Goal: Ask a question: Seek information or help from site administrators or community

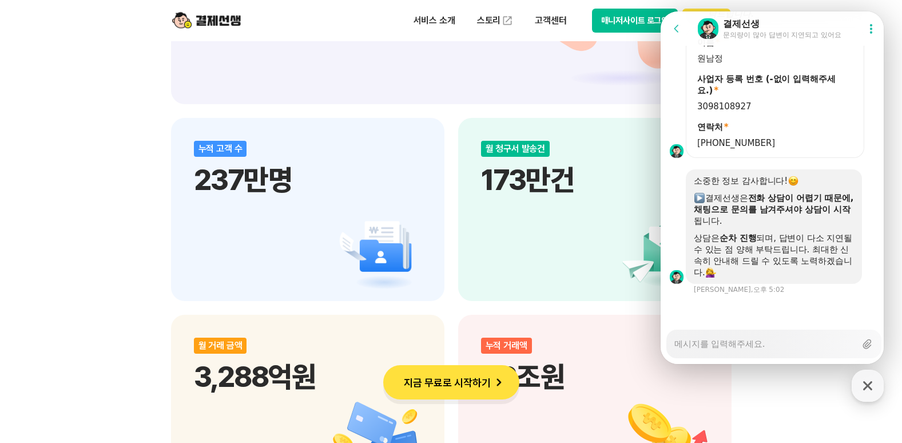
scroll to position [1639, 0]
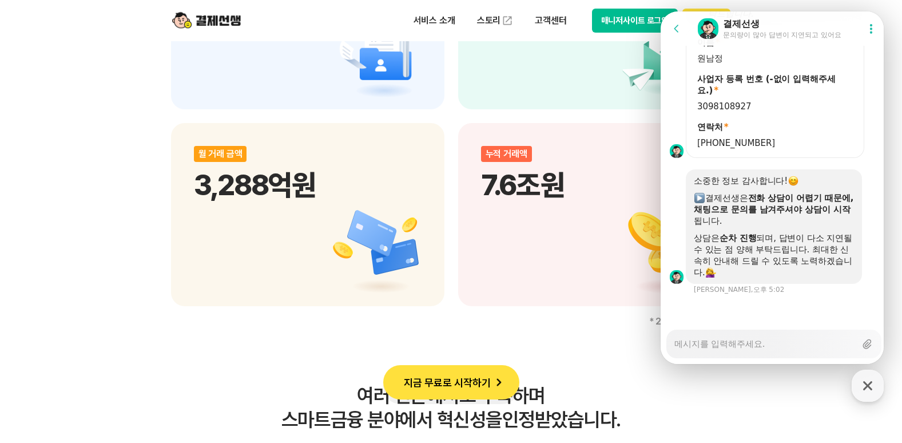
type textarea "x"
drag, startPoint x: 732, startPoint y: 346, endPoint x: 724, endPoint y: 336, distance: 12.7
click at [732, 343] on textarea "Messenger Input Textarea" at bounding box center [765, 339] width 181 height 19
type textarea "e"
type textarea "x"
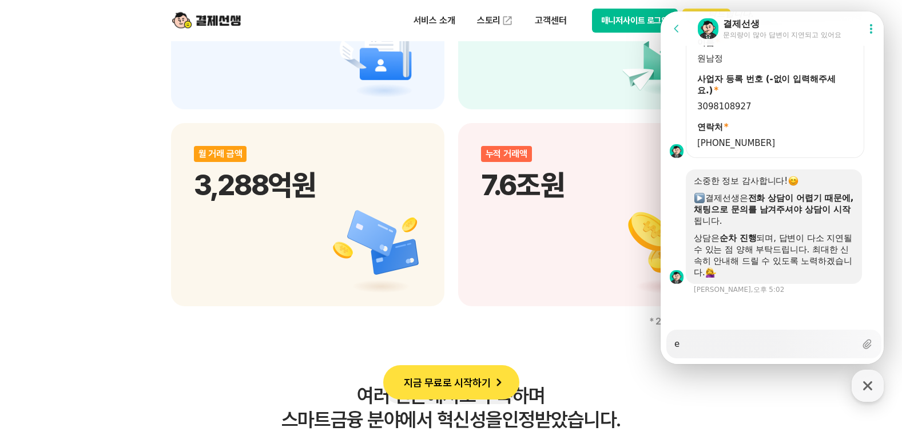
type textarea "ek"
type textarea "x"
type textarea "ekq"
type textarea "x"
type textarea "ekq"
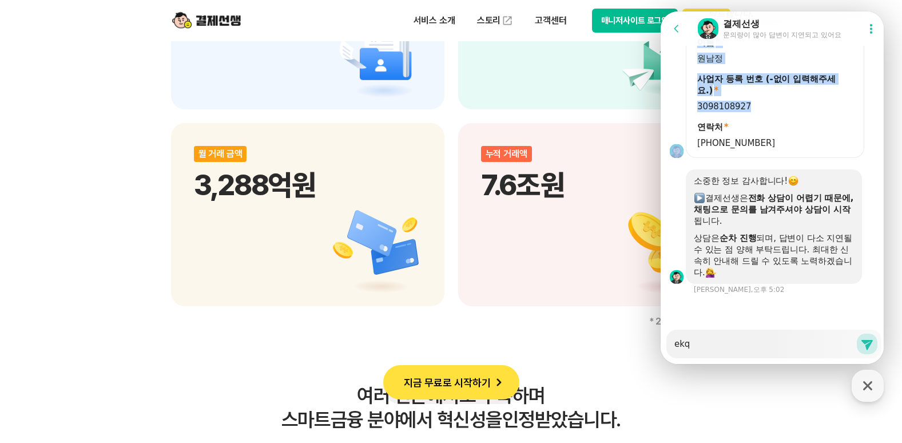
drag, startPoint x: 742, startPoint y: 105, endPoint x: 685, endPoint y: 107, distance: 56.7
click at [685, 107] on div "이름 * 원남정 사업자 등록 번호 (-없이 입력해주세요.) * 3098108927 연락처 * [PHONE_NUMBER]" at bounding box center [774, 92] width 227 height 130
copy div "이름 * 원남정 사업자 등록 번호 (-없이 입력해주세요.) * 3098108927"
click at [695, 339] on textarea "ekq" at bounding box center [765, 339] width 181 height 19
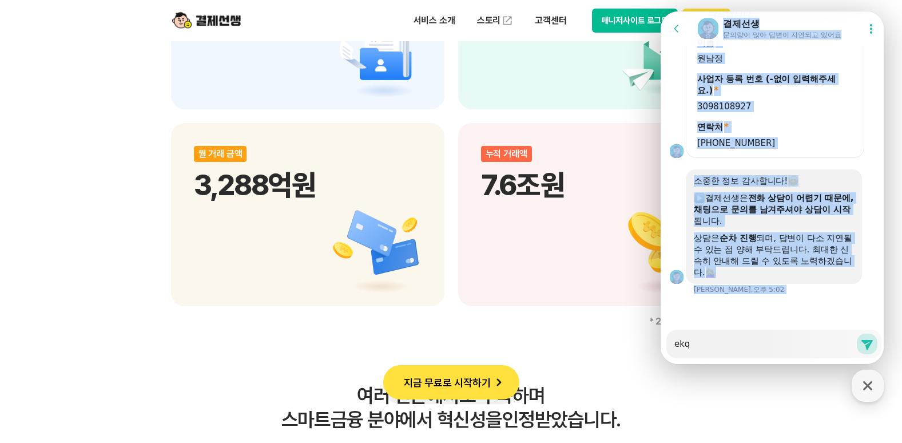
drag, startPoint x: 695, startPoint y: 350, endPoint x: 636, endPoint y: 350, distance: 59.5
click at [661, 11] on html "Go to previous page Chat Room 결제선생 문의량이 많아 답변이 지연되고 있어요 Show userchat action di…" at bounding box center [772, 11] width 223 height 0
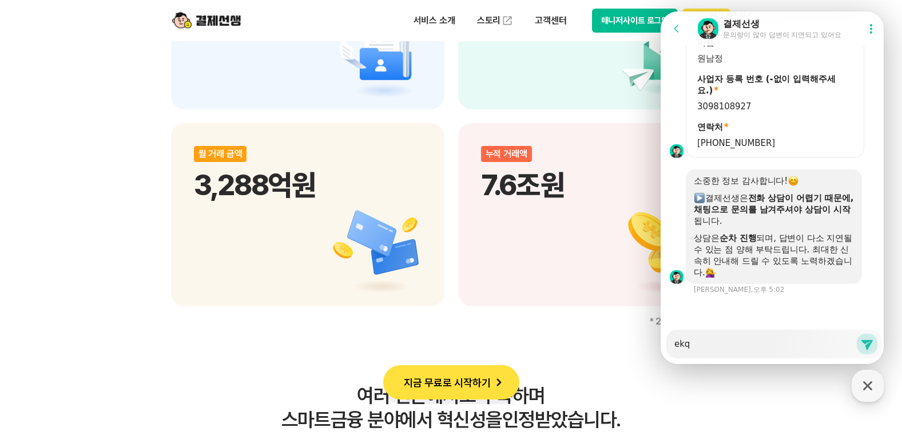
drag, startPoint x: 636, startPoint y: 350, endPoint x: 707, endPoint y: 342, distance: 71.4
click at [712, 356] on div "Messenger Input Textarea ekq" at bounding box center [765, 343] width 181 height 27
type textarea "x"
click at [707, 342] on textarea "ekq" at bounding box center [765, 339] width 181 height 19
type textarea "x"
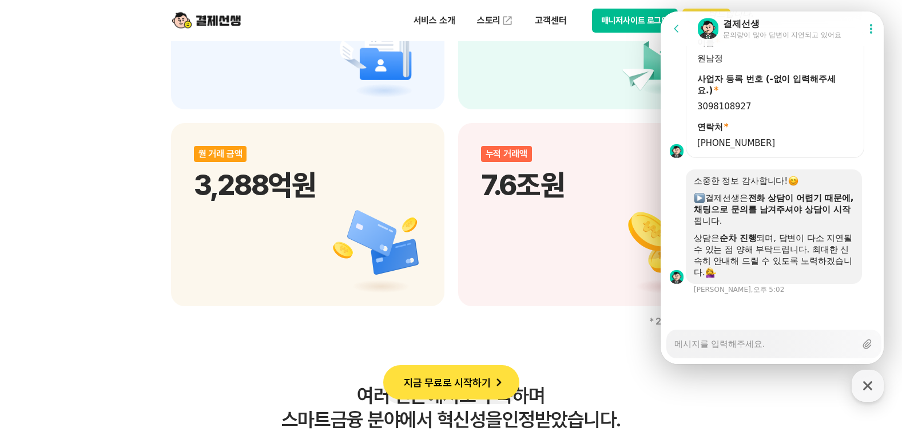
type textarea "ㅇ"
type textarea "x"
type textarea "이"
type textarea "x"
type textarea "ㅇ"
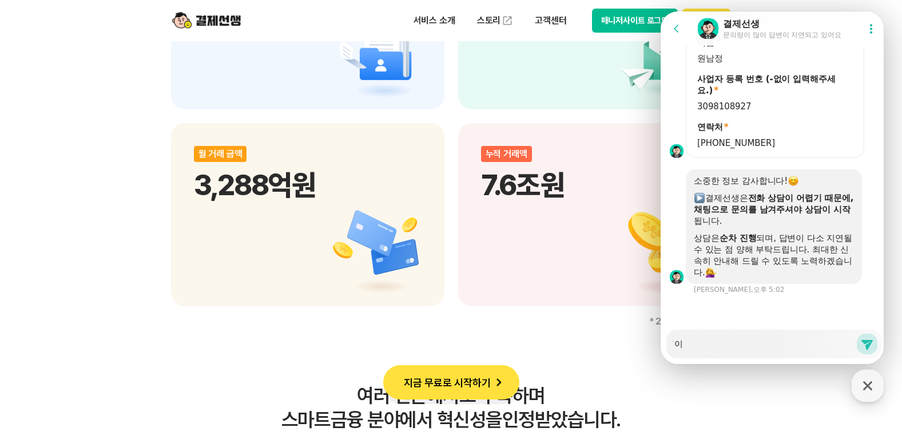
type textarea "x"
paste textarea "이름* 원남정 사업자 등록 번호 (-없이 입력해주세요.)* 3098108927"
type textarea "이름* 원남정 사업자 등록 번호 (-없이 입력해주세요.)* 3098108927"
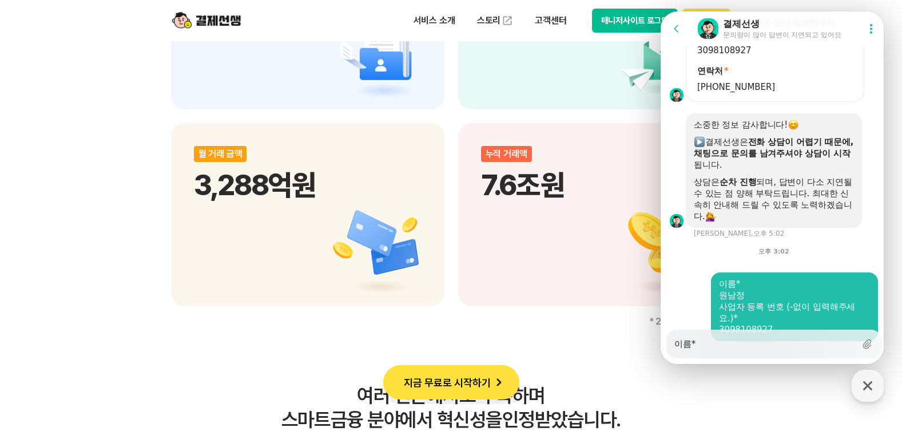
type textarea "x"
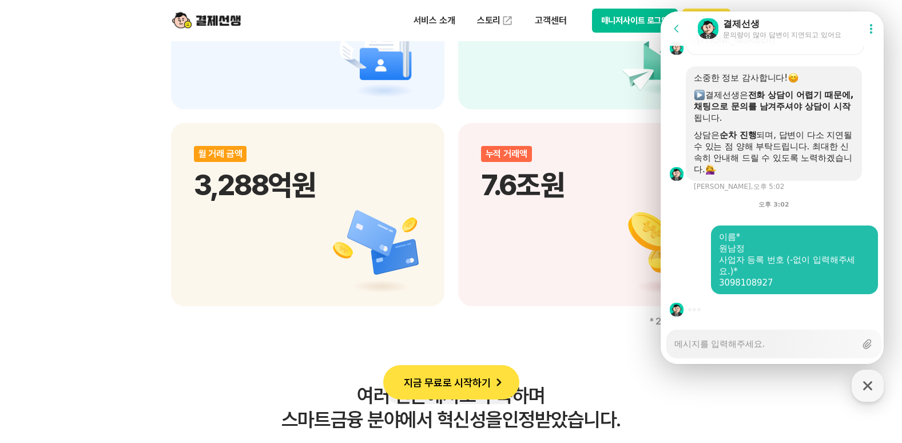
type textarea "x"
type textarea "ㅇ"
type textarea "x"
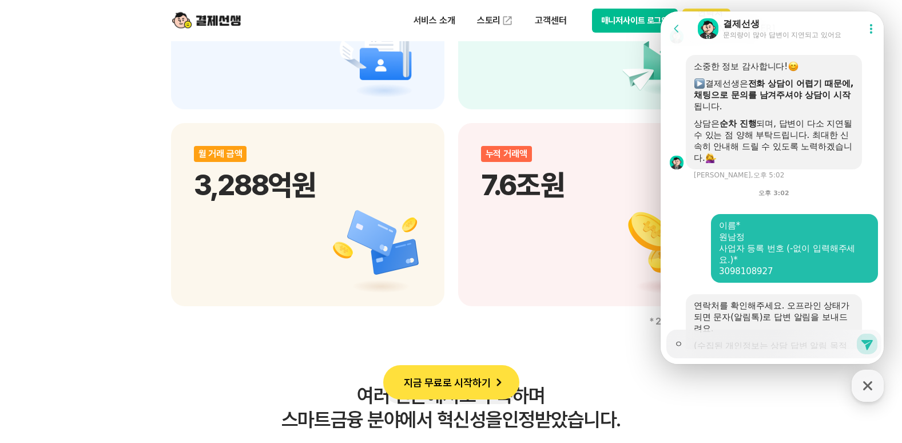
type textarea "이"
type textarea "x"
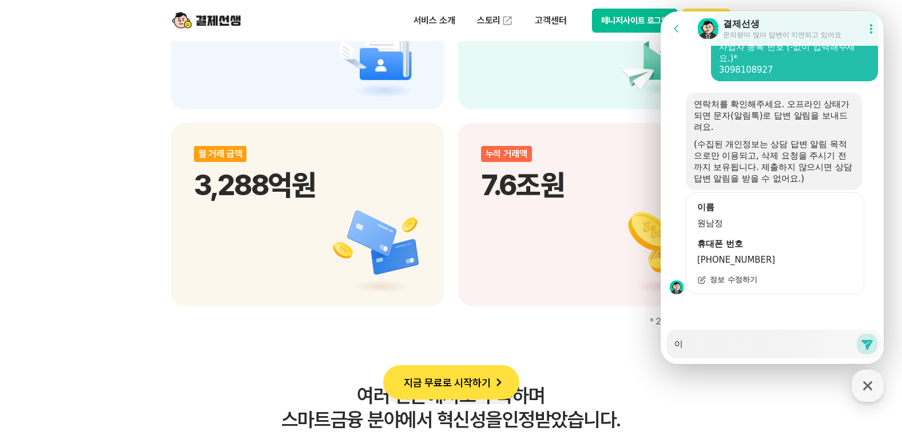
scroll to position [1323, 0]
type textarea "ㅇ"
type textarea "x"
type textarea "ㅁ"
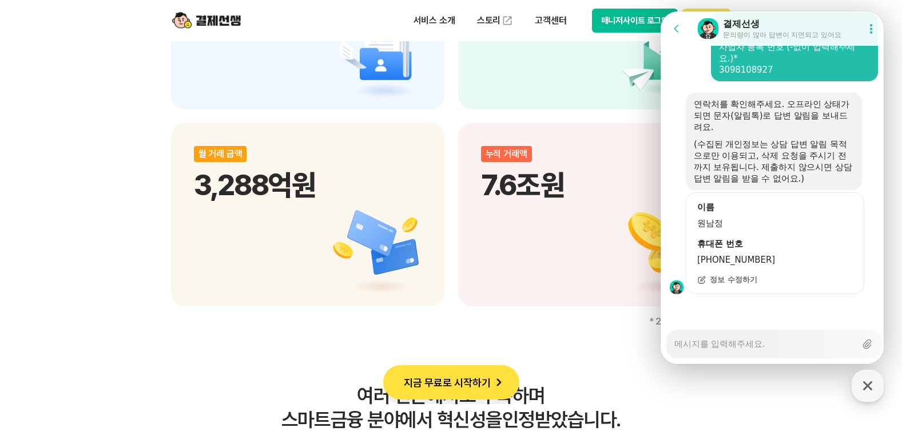
type textarea "x"
type textarea "모"
type textarea "x"
type textarea "목"
type textarea "x"
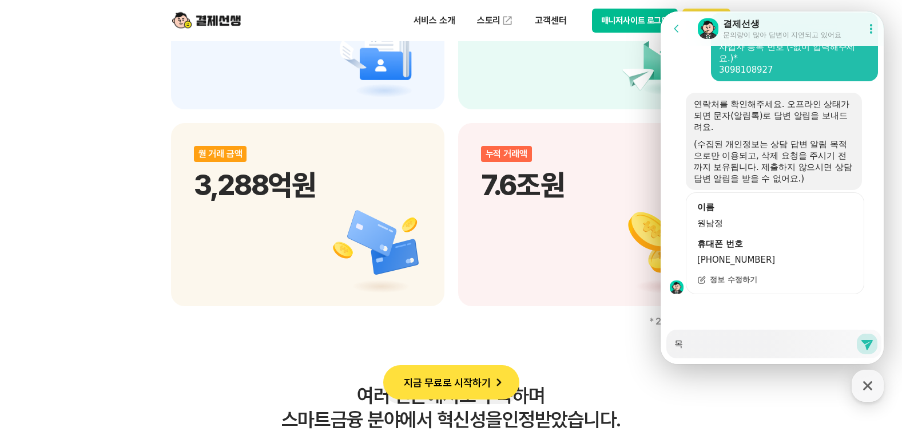
type textarea "목ㄷ"
type textarea "x"
type textarea "목도"
type textarea "x"
type textarea "목동"
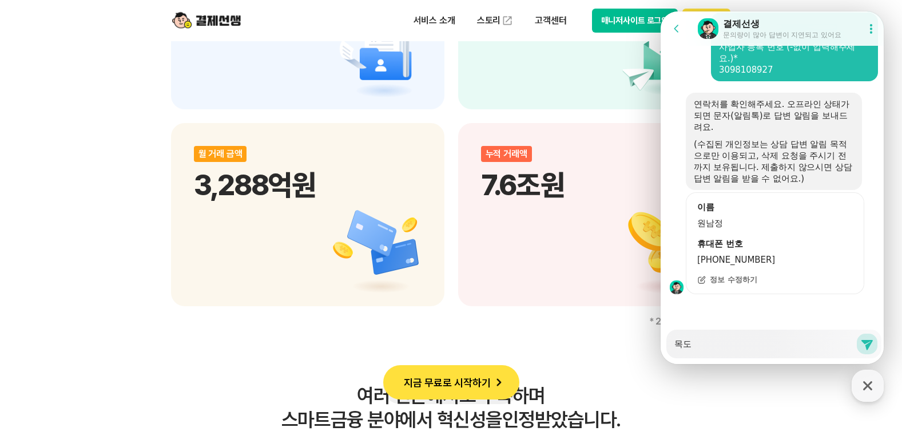
type textarea "x"
type textarea "목동ㅇ"
type textarea "x"
type textarea "목동어"
type textarea "x"
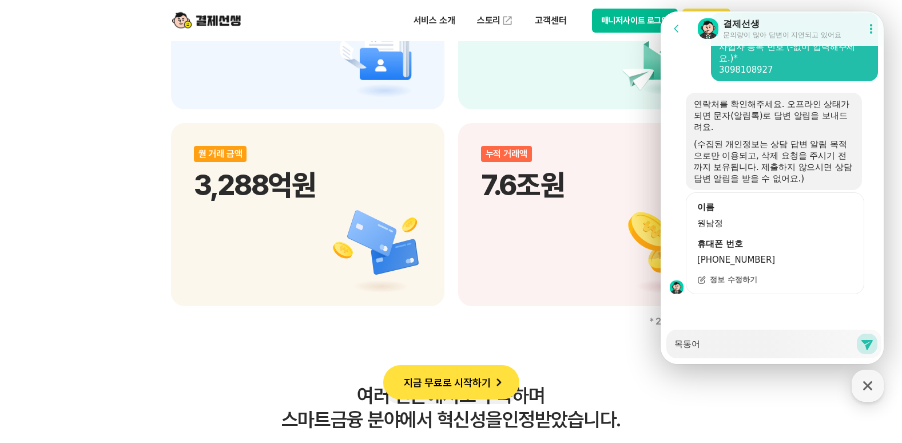
type textarea "목동언"
type textarea "x"
type textarea "목동언ㅇ"
type textarea "x"
type textarea "목동언어"
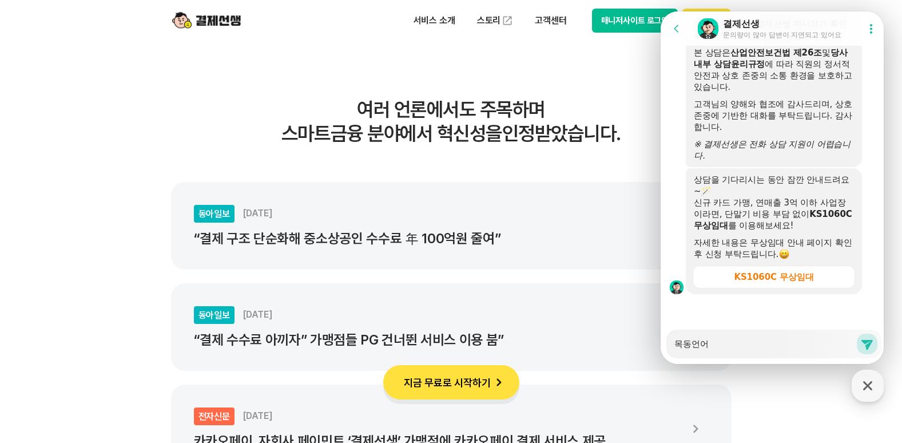
scroll to position [1616, 0]
click at [713, 351] on div "Messenger Input Textarea 목동언어" at bounding box center [765, 343] width 181 height 27
click at [715, 343] on textarea "목동언어" at bounding box center [765, 339] width 181 height 19
type textarea "x"
type textarea "목동언어ㅅ"
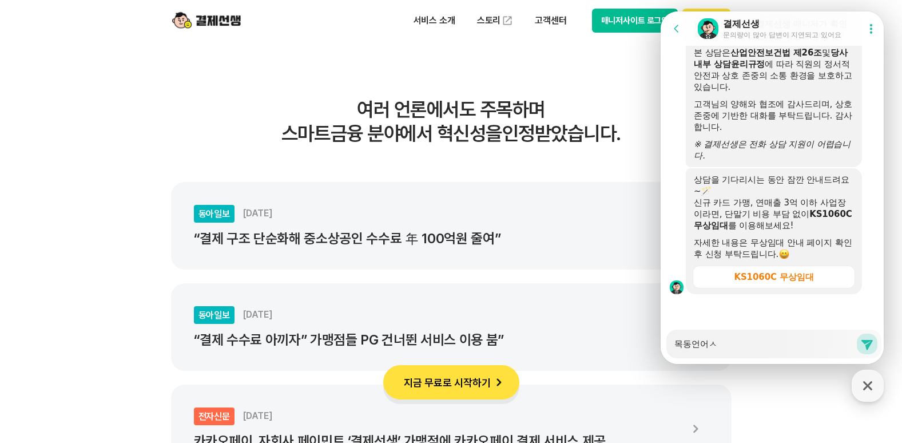
type textarea "x"
type textarea "목동언어시"
type textarea "x"
type textarea "목동언어심"
type textarea "x"
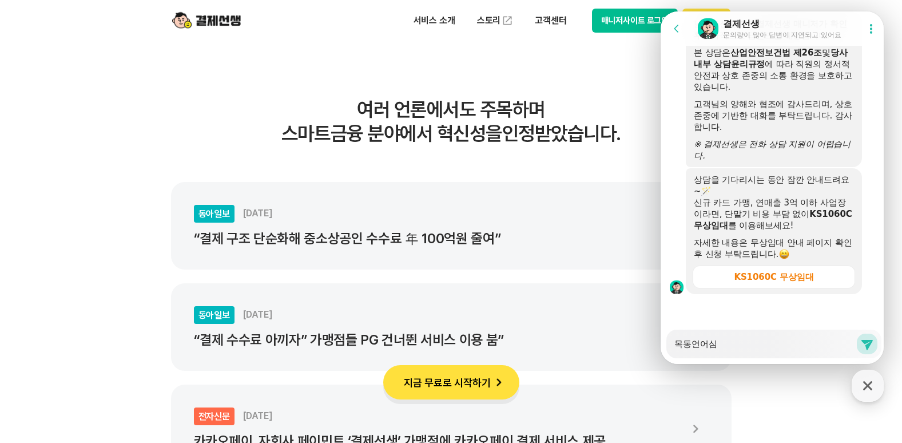
type textarea "목동언어심ㄹ"
type textarea "x"
type textarea "목동언어심릿"
type textarea "x"
type textarea "목동언어심리세"
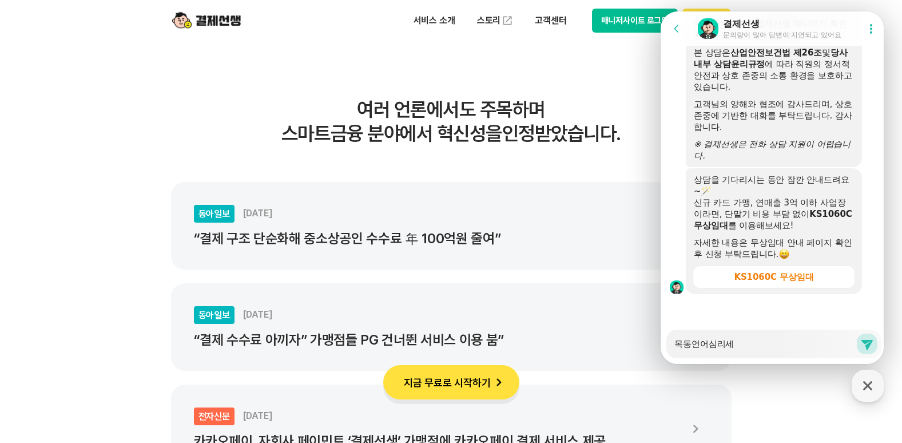
type textarea "x"
type textarea "목동언어심리센"
type textarea "x"
type textarea "목동언어심리센ㅌ"
type textarea "x"
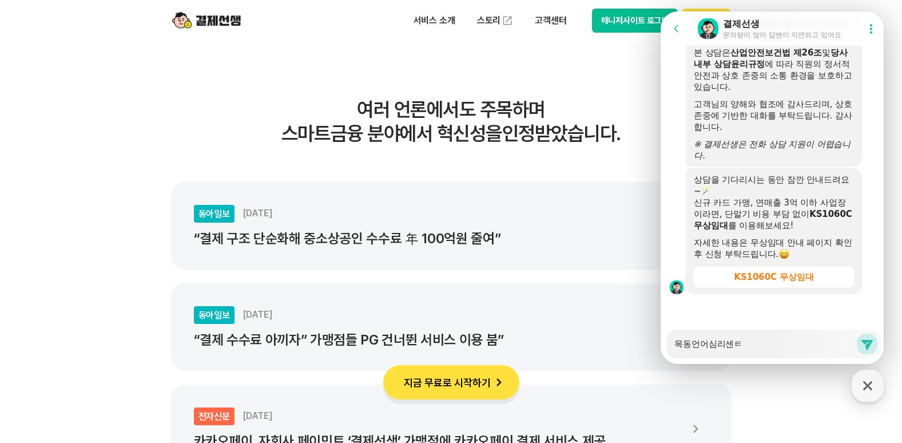
type textarea "목동[GEOGRAPHIC_DATA]"
type textarea "x"
type textarea "목동[GEOGRAPHIC_DATA]"
type textarea "x"
type textarea "목동언어심리센터 ㅇ"
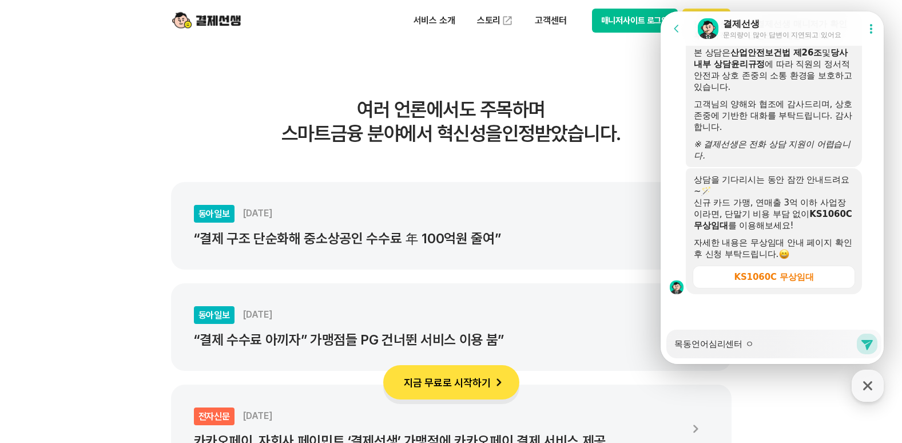
type textarea "x"
type textarea "목동언어심리센터 앙"
type textarea "x"
type textarea "목동언어심리센터 아이"
type textarea "x"
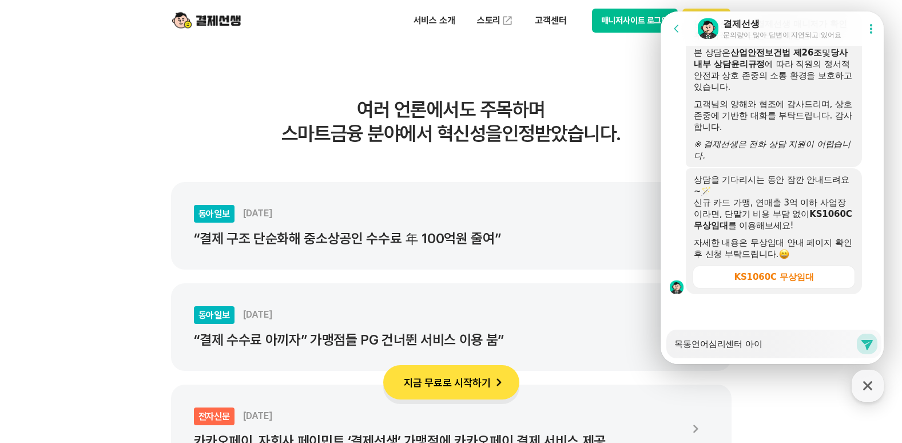
type textarea "목동[GEOGRAPHIC_DATA] 아읻"
type textarea "x"
type textarea "목동[GEOGRAPHIC_DATA] 아이디"
type textarea "x"
type textarea "목동[GEOGRAPHIC_DATA] 아이ㄷ"
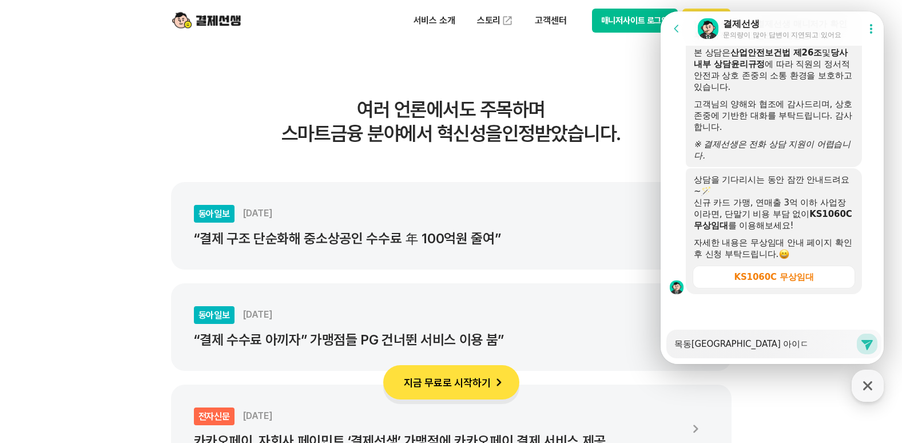
type textarea "x"
type textarea "목동언어심리센터 아이"
type textarea "x"
type textarea "목동[GEOGRAPHIC_DATA] 아"
type textarea "x"
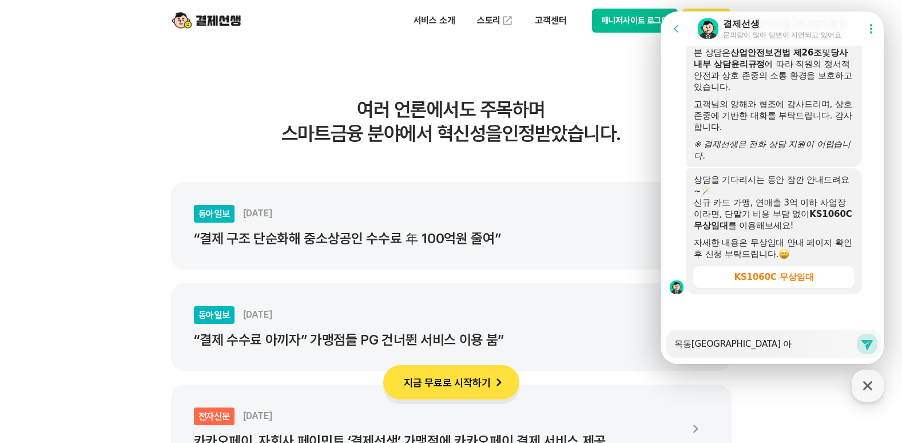
type textarea "목동[GEOGRAPHIC_DATA]"
type textarea "x"
type textarea "목동[GEOGRAPHIC_DATA] ㄹ"
type textarea "x"
type textarea "목동[GEOGRAPHIC_DATA] 로"
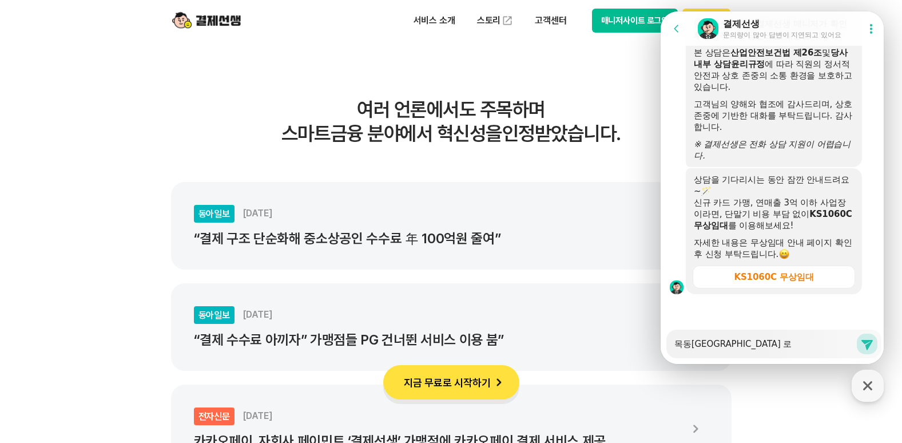
type textarea "x"
type textarea "목동언어심리센터 록"
type textarea "x"
type textarea "목동[GEOGRAPHIC_DATA] 로그"
type textarea "x"
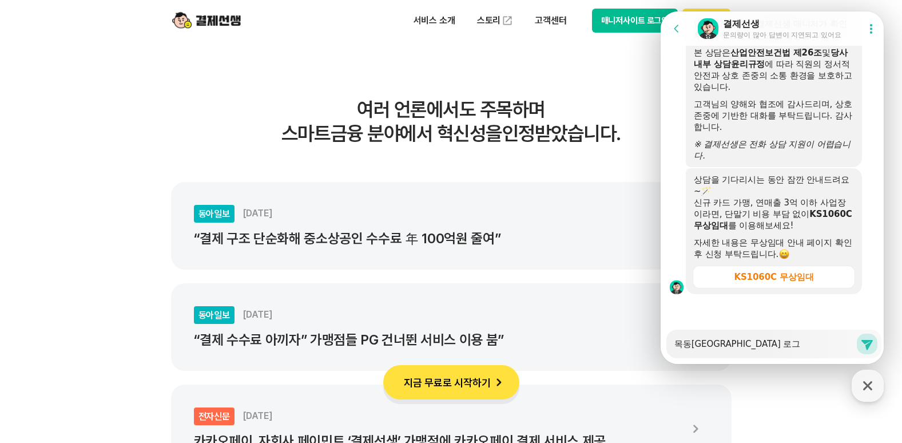
type textarea "목동[GEOGRAPHIC_DATA] 로긍"
type textarea "x"
type textarea "목동[GEOGRAPHIC_DATA] 로그이"
type textarea "x"
type textarea "목동[GEOGRAPHIC_DATA] 로그인"
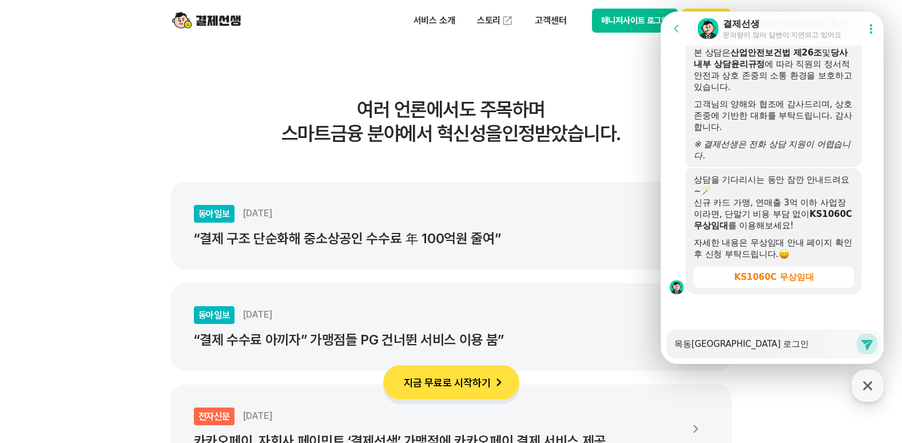
type textarea "x"
type textarea "목동언어심리센터 로그읺"
type textarea "x"
type textarea "목동[GEOGRAPHIC_DATA] 로그인하"
type textarea "x"
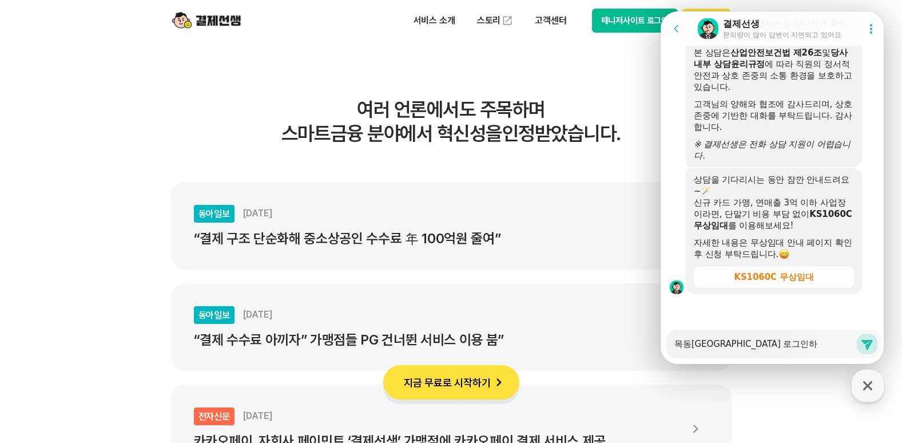
type textarea "목동[GEOGRAPHIC_DATA] 로그인할"
type textarea "x"
type textarea "목동[GEOGRAPHIC_DATA] 로그인할"
type textarea "x"
type textarea "목동[GEOGRAPHIC_DATA] 로그인할 ㅅ"
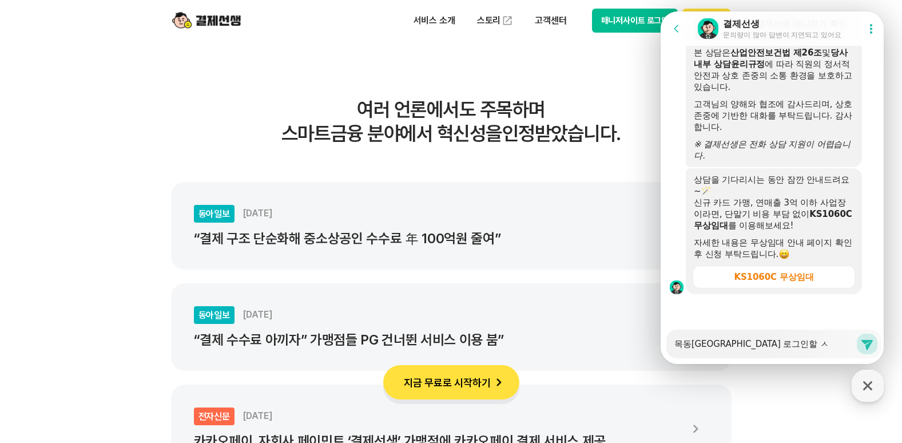
type textarea "x"
type textarea "목동[GEOGRAPHIC_DATA] 로그인할 수"
type textarea "x"
type textarea "목동[GEOGRAPHIC_DATA] 로그인할 수"
type textarea "x"
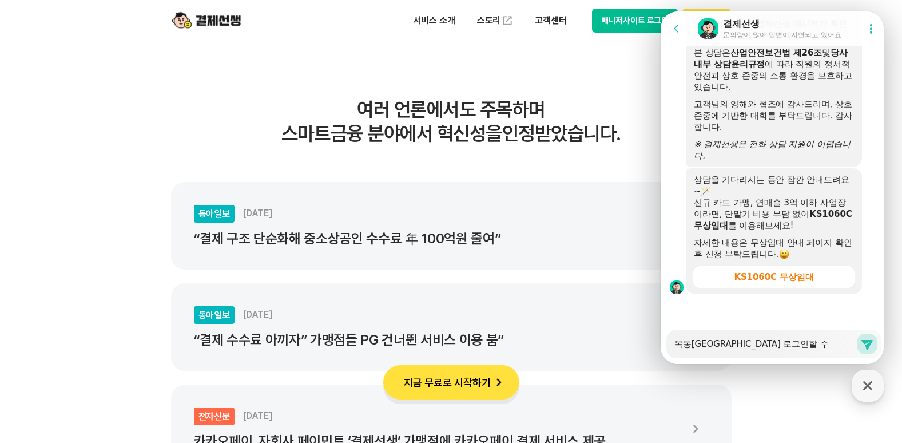
type textarea "목동[GEOGRAPHIC_DATA] 로그인할 수 ㅇ"
type textarea "x"
type textarea "목동[GEOGRAPHIC_DATA] 로그인할 수 이"
type textarea "x"
type textarea "목동[GEOGRAPHIC_DATA] 로그인할 수 있"
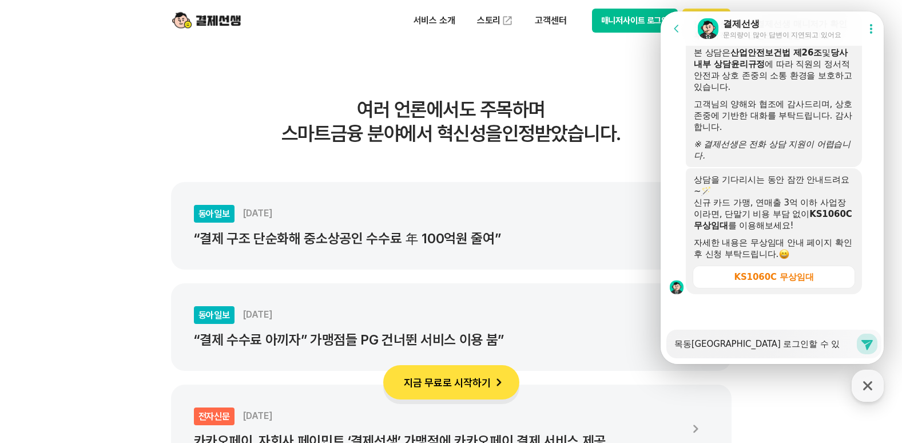
type textarea "x"
type textarea "목동[GEOGRAPHIC_DATA] 로그인할 수 있ㄱ"
type textarea "x"
type textarea "목동언어심리센터 로그인할 수 있게"
type textarea "x"
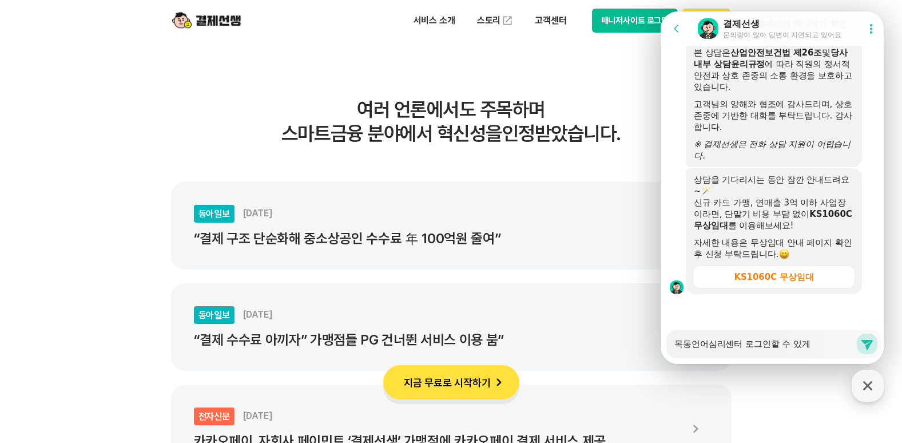
type textarea "목동언어심리센터 로그인할 수 있게 ㅎ"
type textarea "x"
type textarea "목동언어심리센터 로그인할 수 있게 해"
type textarea "x"
type textarea "목동언어심리센터 로그인할 수 있게 햊"
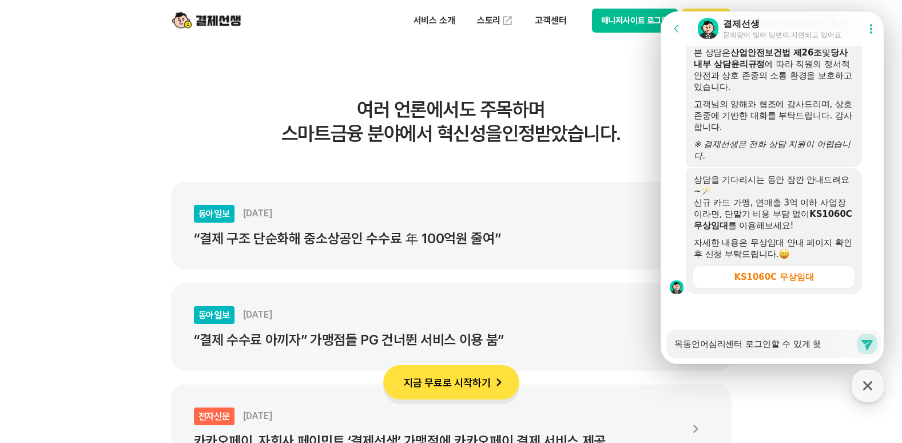
type textarea "x"
type textarea "목동언어심리센터 로그인할 수 있게 해줏"
type textarea "x"
type textarea "목동언어심리센터 로그인할 수 있게 해주셍"
type textarea "x"
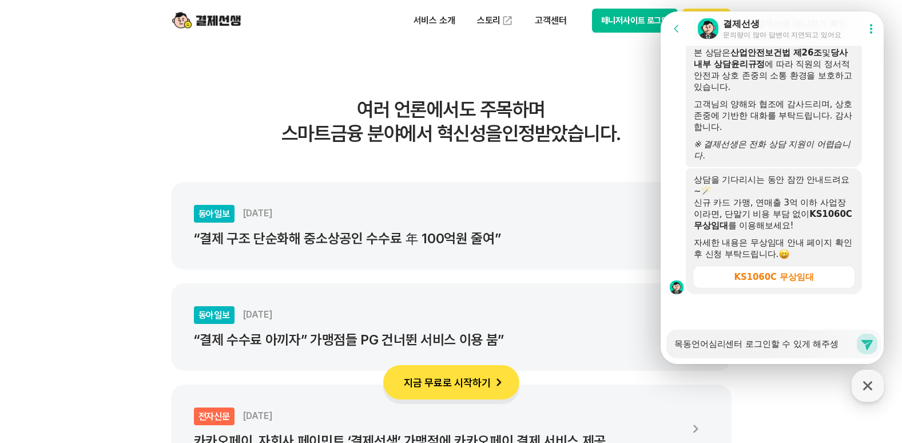
type textarea "목동언어심리센터 로그인할 수 있게 해주세요"
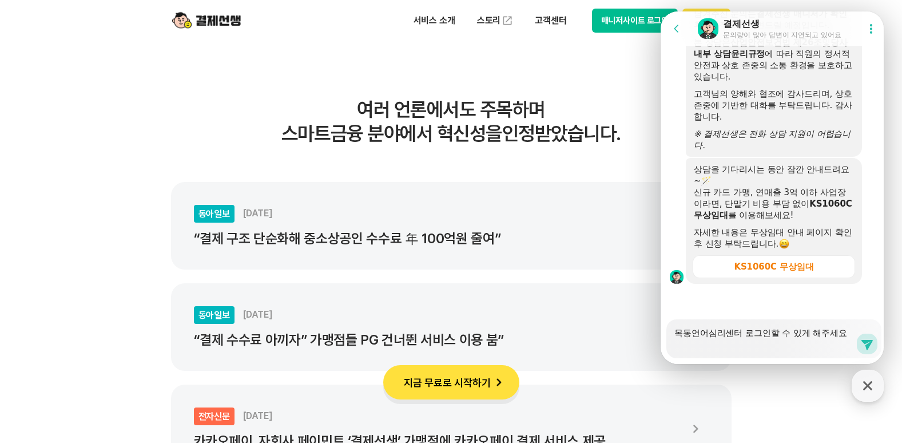
type textarea "x"
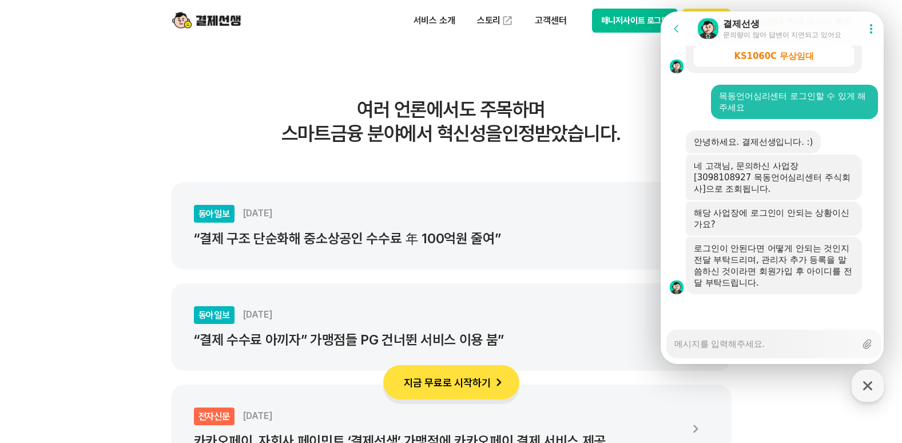
scroll to position [1837, 0]
click at [734, 351] on div "Messenger Input Textarea" at bounding box center [765, 343] width 181 height 27
click at [731, 346] on textarea "Messenger Input Textarea" at bounding box center [765, 339] width 181 height 19
type textarea "x"
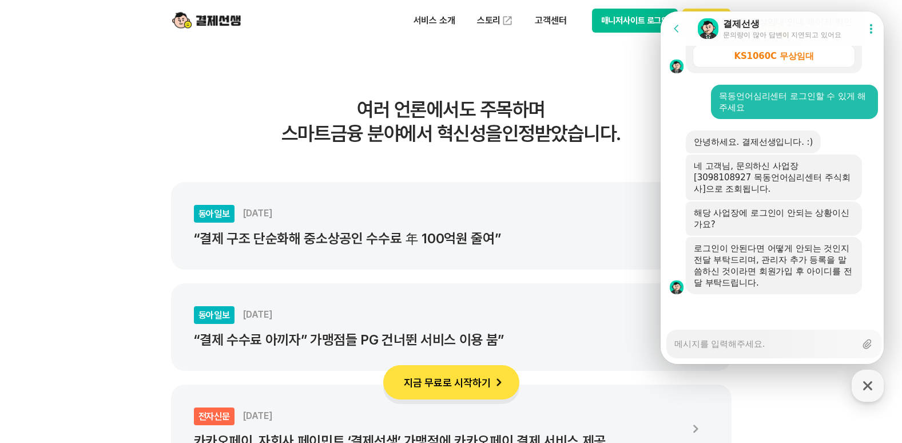
type textarea "ㅋ"
type textarea "x"
type textarea "ㅇ"
type textarea "x"
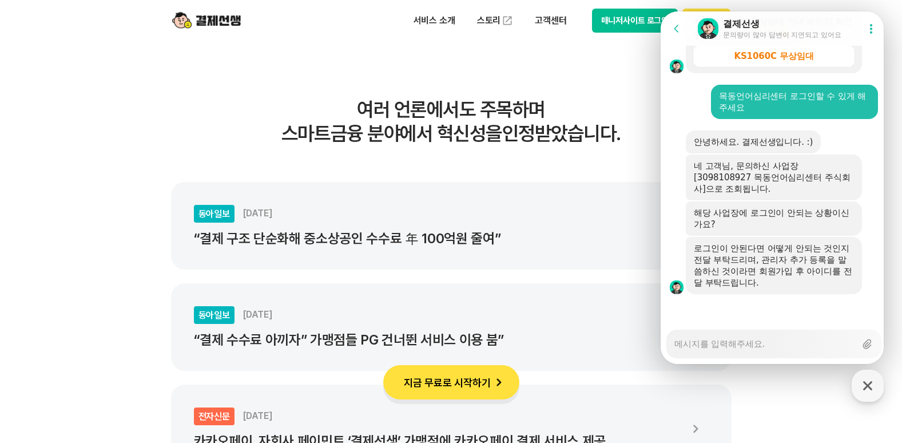
type textarea "x"
type textarea "ㄹ"
type textarea "x"
type textarea "로"
type textarea "x"
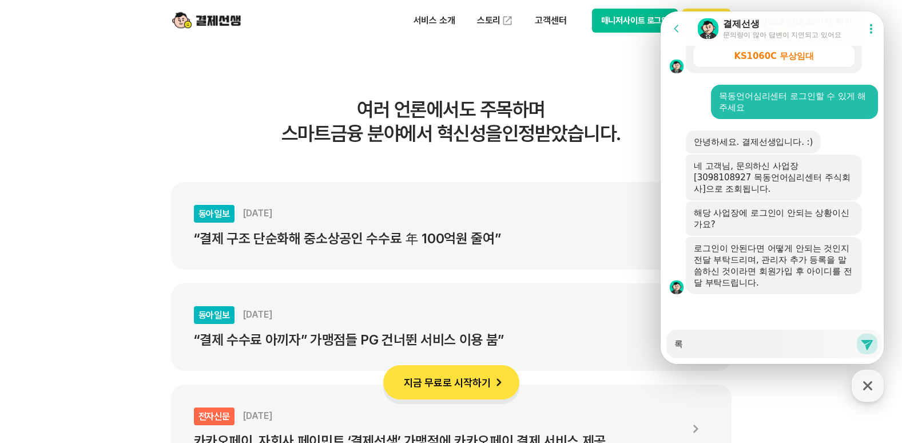
type textarea "로그"
type textarea "x"
type textarea "로긍"
type textarea "x"
type textarea "로그이"
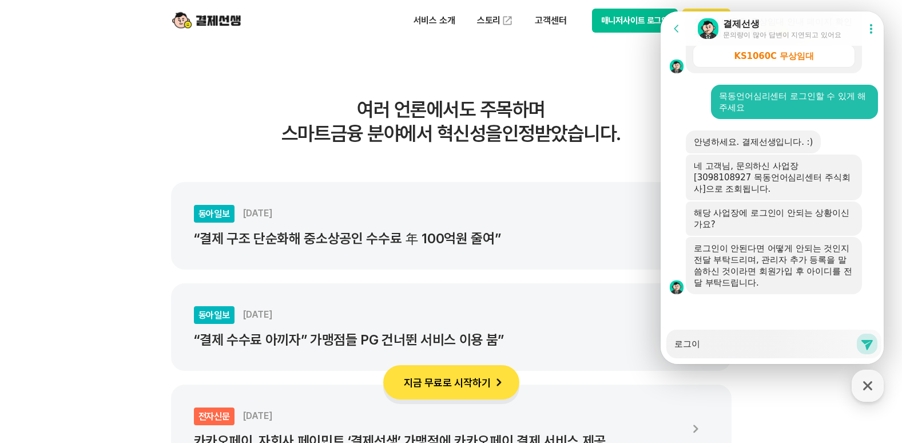
type textarea "x"
type textarea "로그인"
type textarea "x"
type textarea "로그인"
type textarea "x"
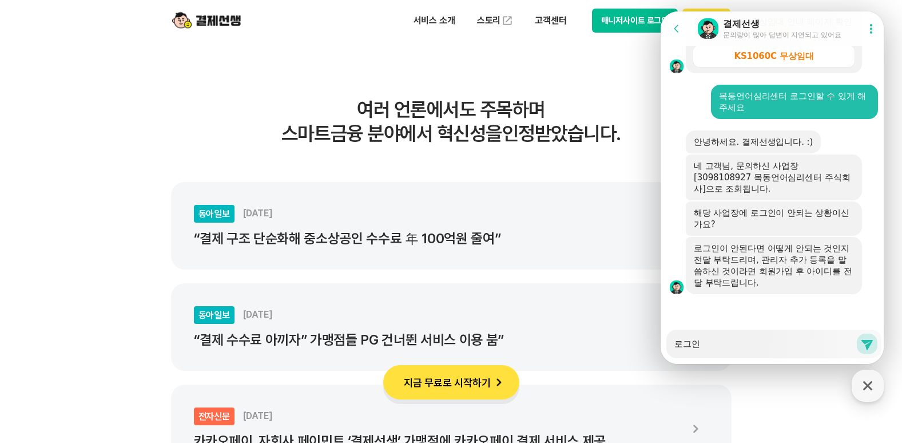
type textarea "로그인 ㅇ"
type textarea "x"
type textarea "로그인 아"
type textarea "x"
type textarea "로그인 아이"
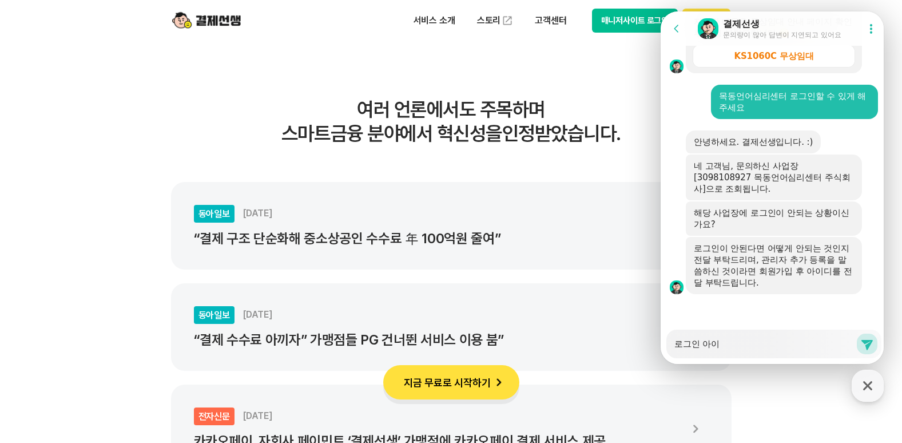
type textarea "x"
type textarea "로그인 아읻"
type textarea "x"
type textarea "로그인 아이디"
type textarea "x"
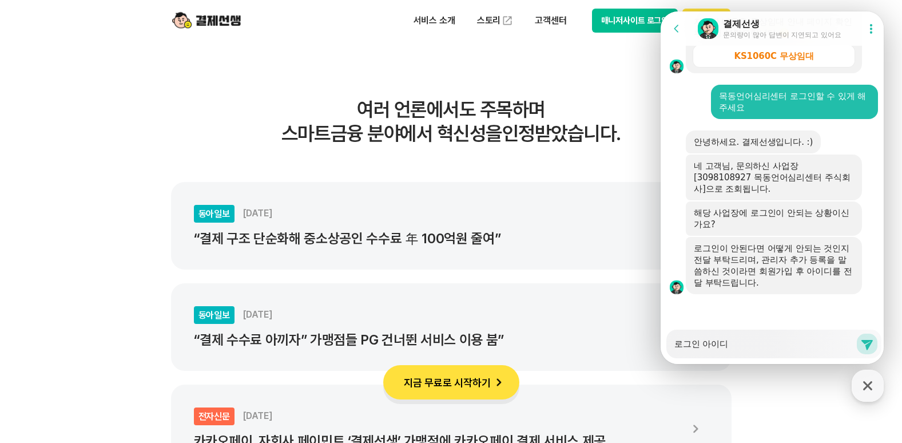
type textarea "로그인 아이딜"
type textarea "x"
type textarea "로그인 아이디르"
type textarea "x"
type textarea "로그인 아이디를"
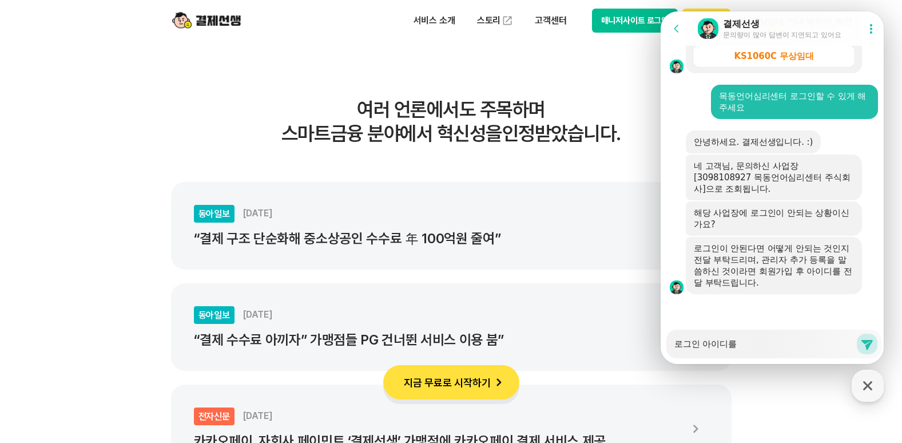
type textarea "x"
type textarea "ㅣ"
type textarea "x"
type textarea "l"
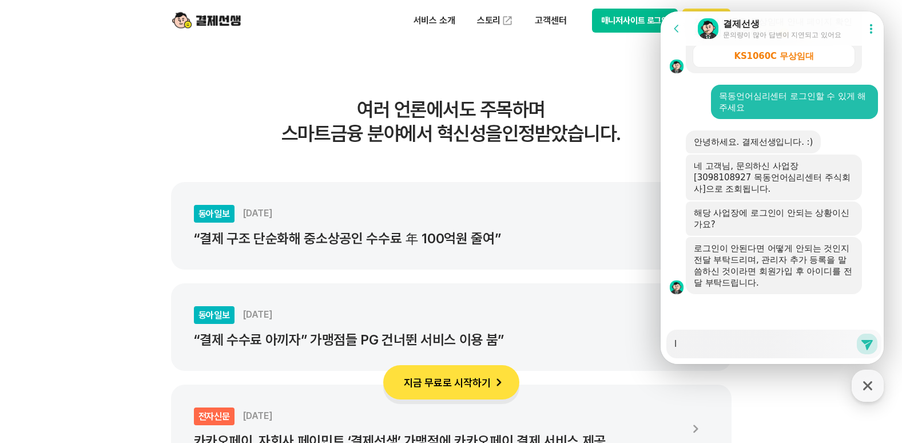
type textarea "x"
type textarea "ls"
type textarea "x"
type textarea "lst"
type textarea "x"
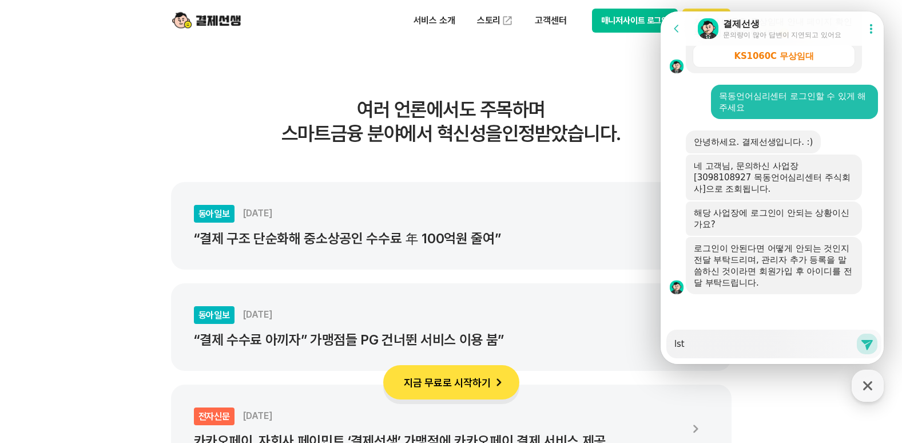
type textarea "lstu"
type textarea "x"
type textarea "lstur"
type textarea "x"
type textarea "lsturb"
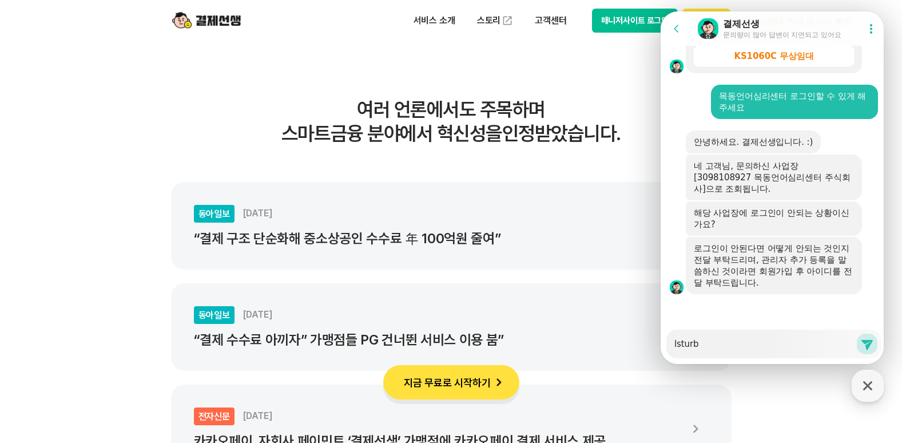
type textarea "x"
type textarea "lsturba"
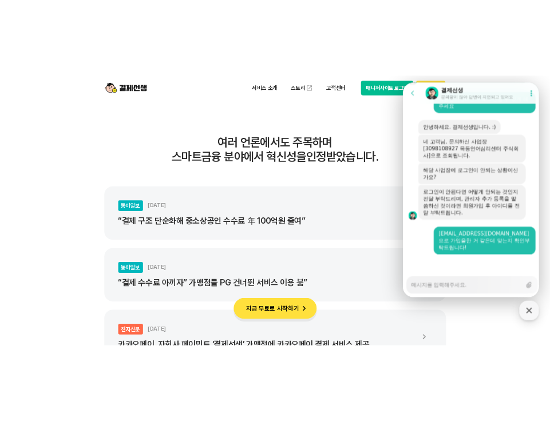
scroll to position [1926, 0]
